Goal: Entertainment & Leisure: Consume media (video, audio)

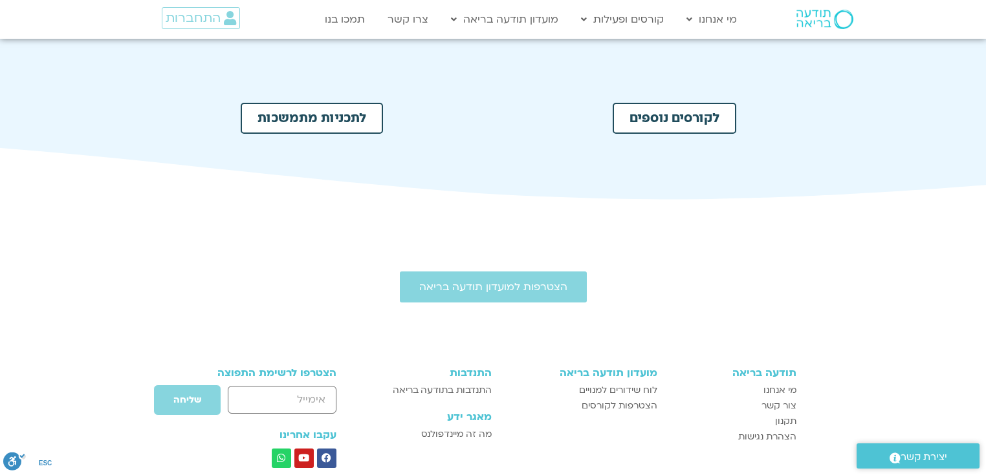
scroll to position [704, 0]
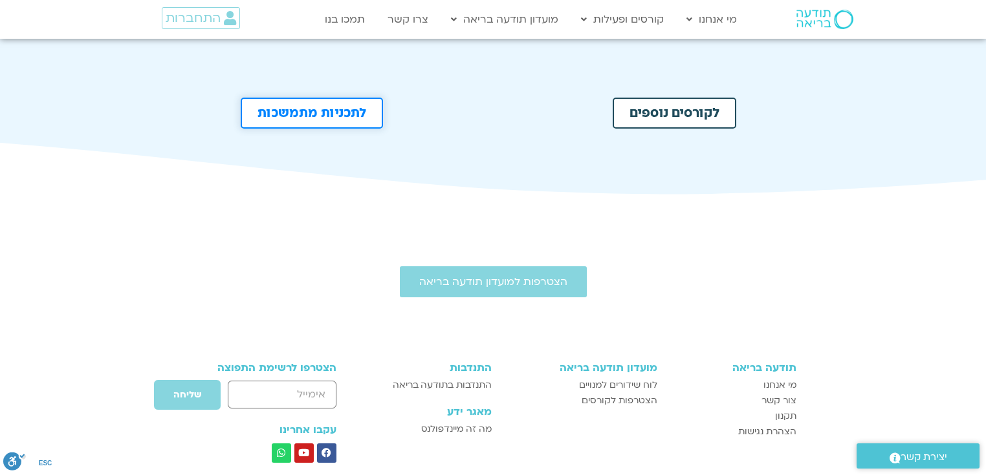
click at [310, 117] on span "לתכניות מתמשכות" at bounding box center [311, 113] width 109 height 13
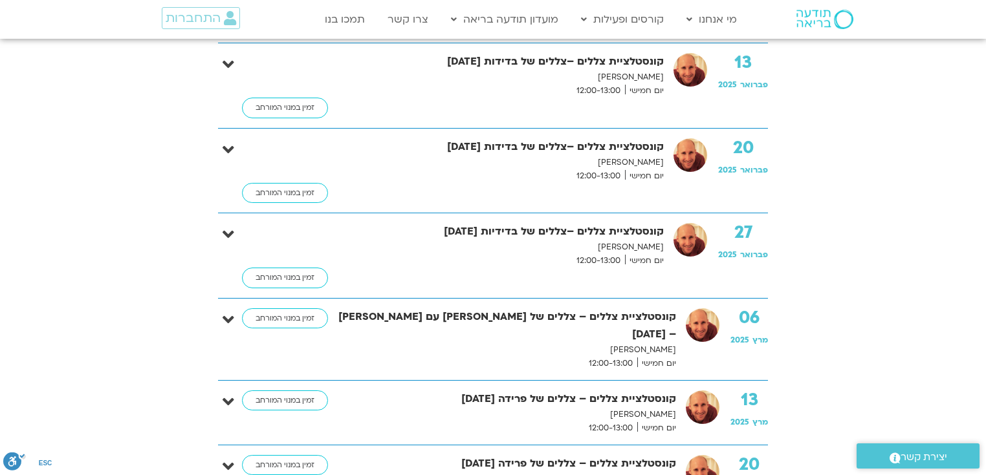
scroll to position [2056, 0]
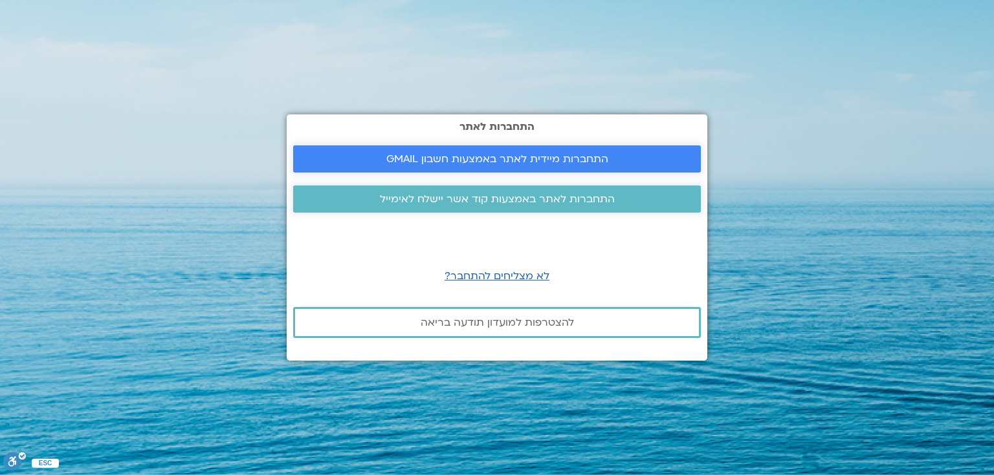
click at [479, 163] on span "התחברות מיידית לאתר באמצעות חשבון GMAIL" at bounding box center [497, 159] width 222 height 12
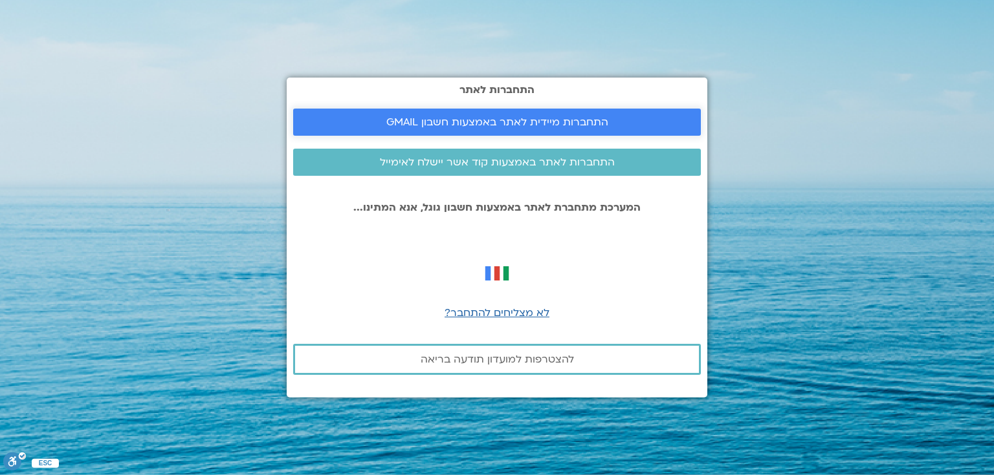
click at [484, 125] on span "התחברות מיידית לאתר באמצעות חשבון GMAIL" at bounding box center [497, 122] width 222 height 12
click at [529, 123] on span "התחברות מיידית לאתר באמצעות חשבון GMAIL" at bounding box center [497, 122] width 222 height 12
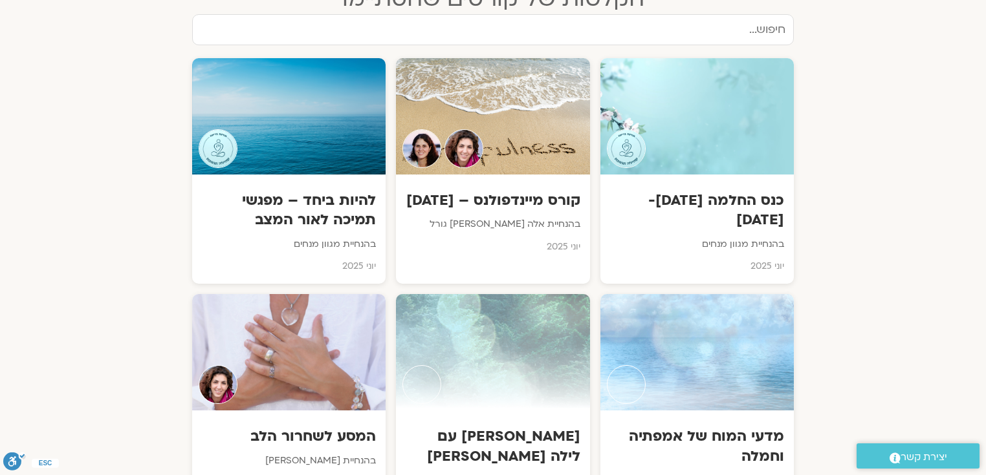
scroll to position [798, 0]
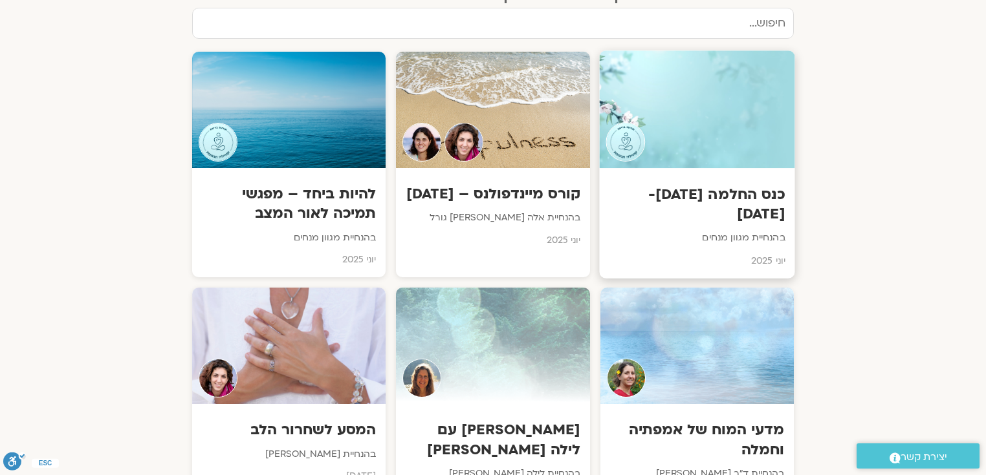
click at [723, 191] on h3 "כנס החלמה [DATE]-[DATE]" at bounding box center [697, 204] width 176 height 39
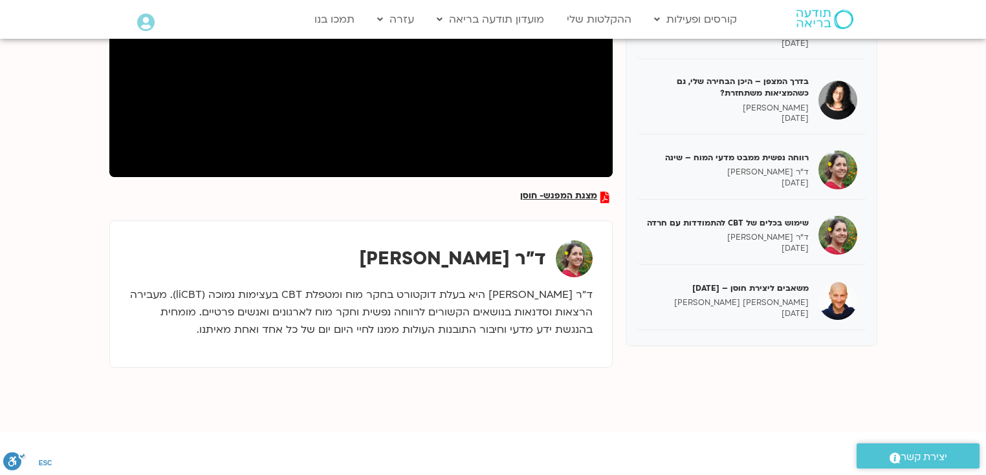
scroll to position [316, 0]
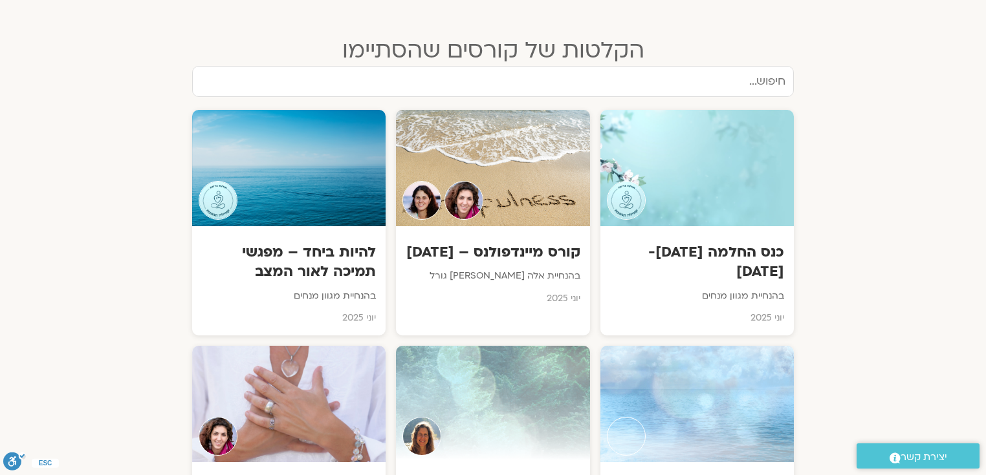
scroll to position [770, 0]
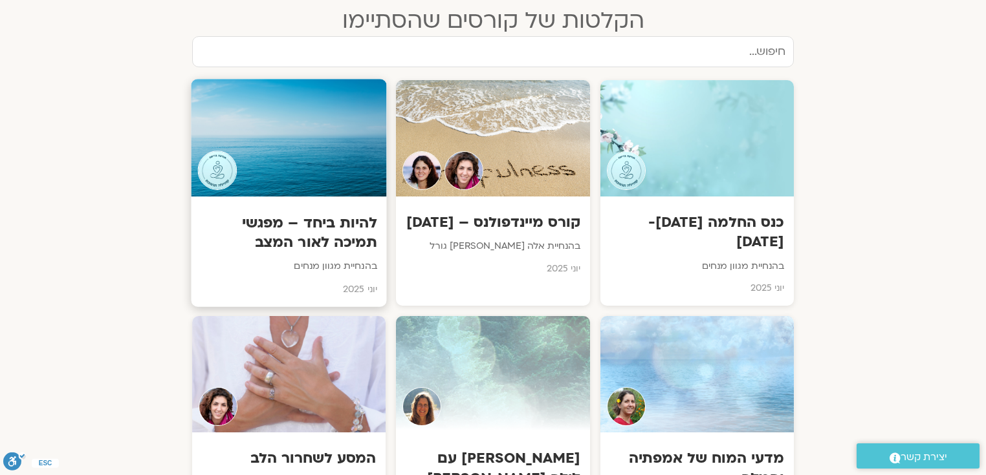
click at [338, 222] on h3 "להיות ביחד – מפגשי תמיכה לאור המצב" at bounding box center [289, 232] width 176 height 39
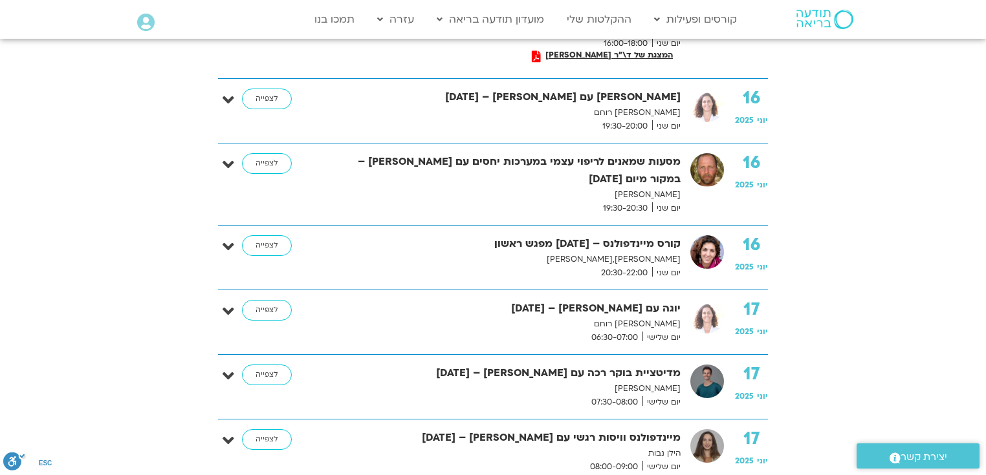
scroll to position [1578, 0]
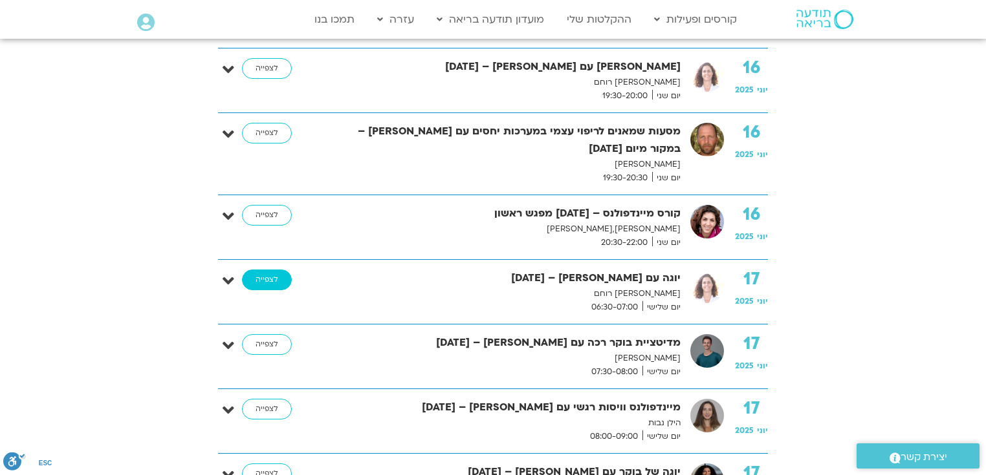
click at [267, 270] on link "לצפייה" at bounding box center [267, 280] width 50 height 21
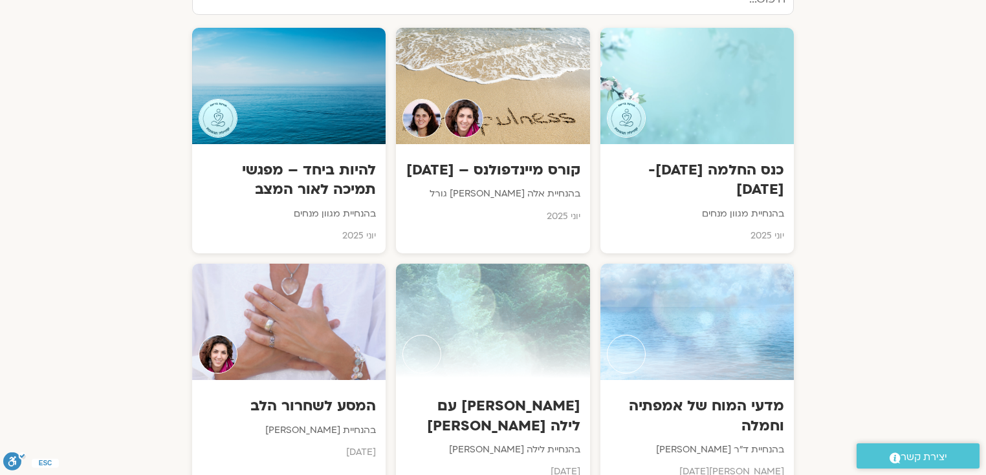
scroll to position [854, 0]
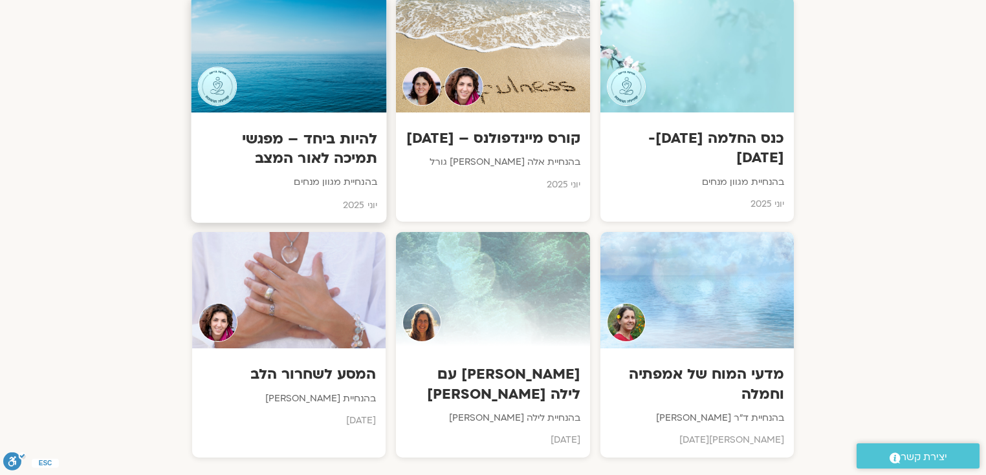
click at [329, 146] on h3 "להיות ביחד – מפגשי תמיכה לאור המצב" at bounding box center [289, 148] width 176 height 39
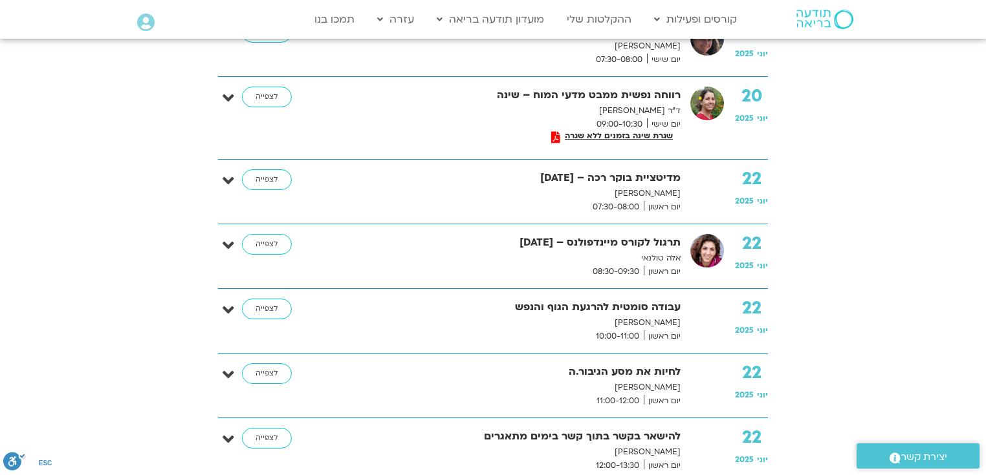
scroll to position [3292, 0]
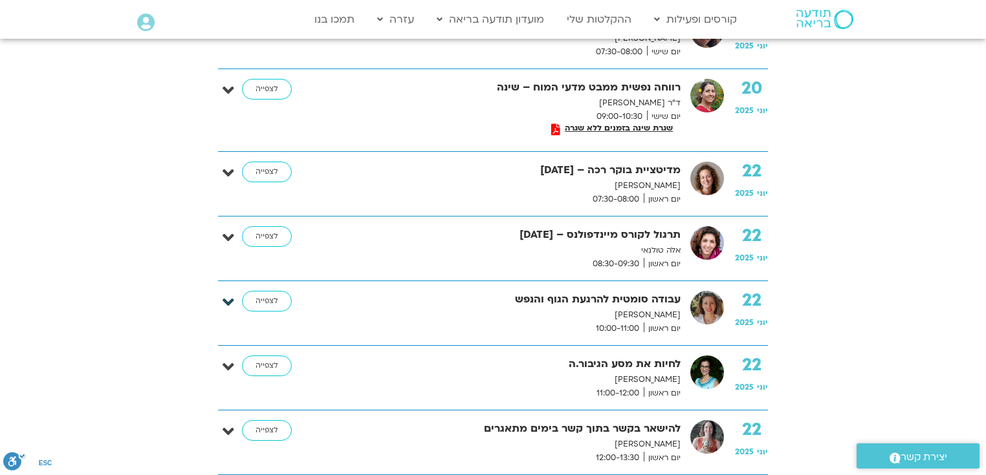
click at [229, 294] on icon at bounding box center [229, 303] width 12 height 18
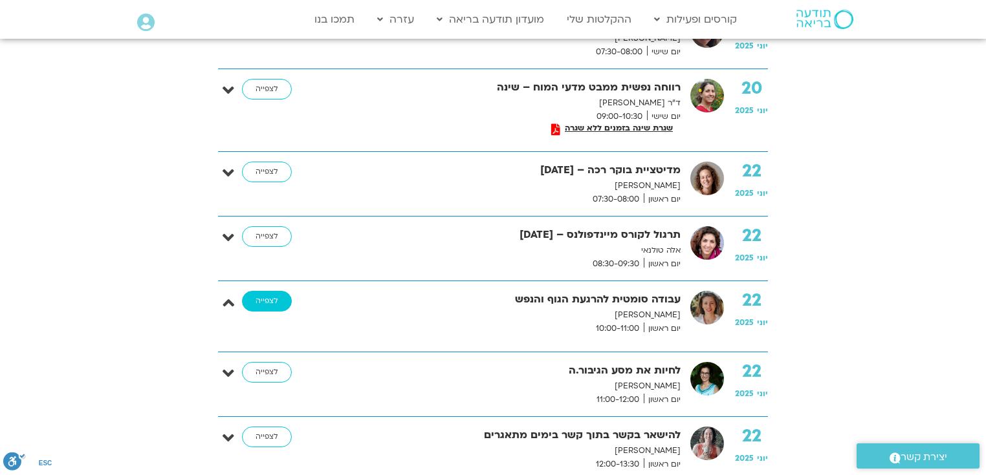
click at [254, 291] on link "לצפייה" at bounding box center [267, 301] width 50 height 21
click at [225, 294] on icon at bounding box center [229, 303] width 12 height 18
